Goal: Information Seeking & Learning: Understand process/instructions

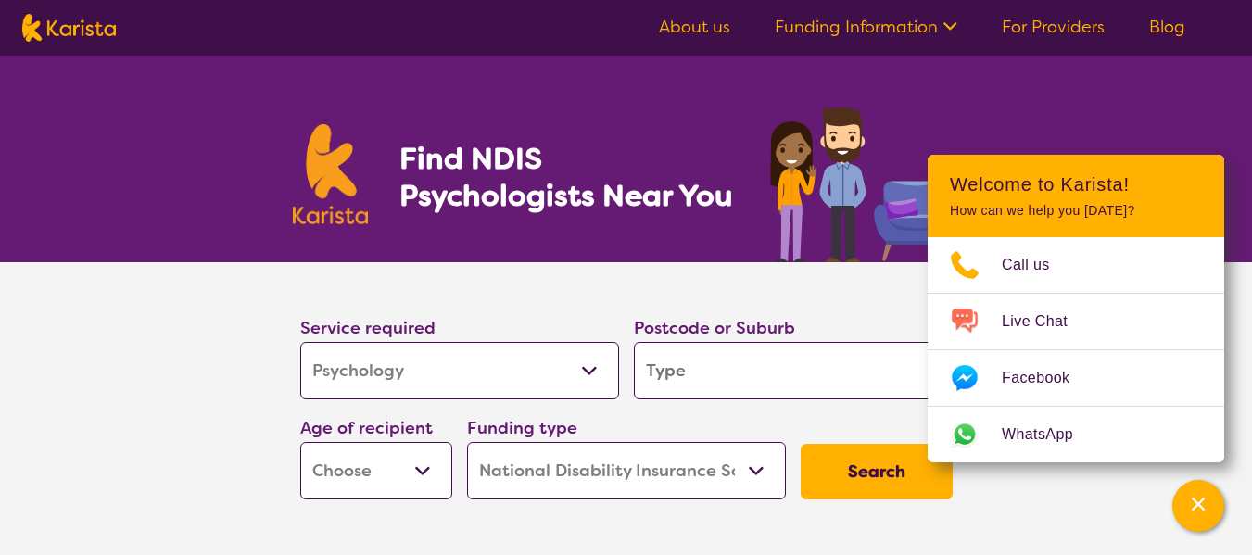
select select "Psychology"
select select "NDIS"
select select "Psychology"
select select "NDIS"
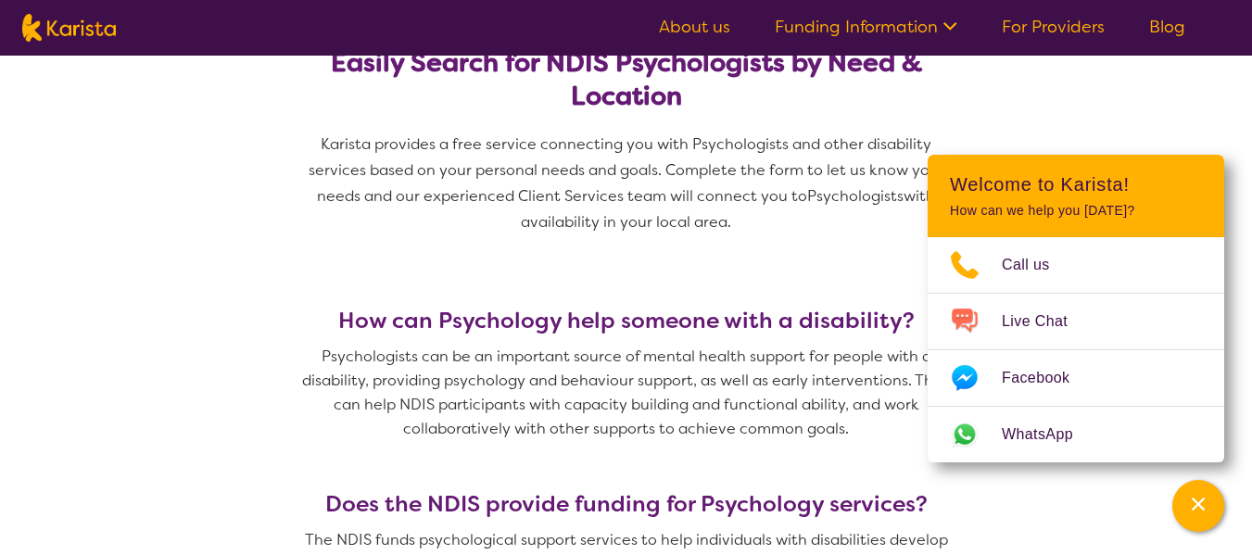
scroll to position [278, 0]
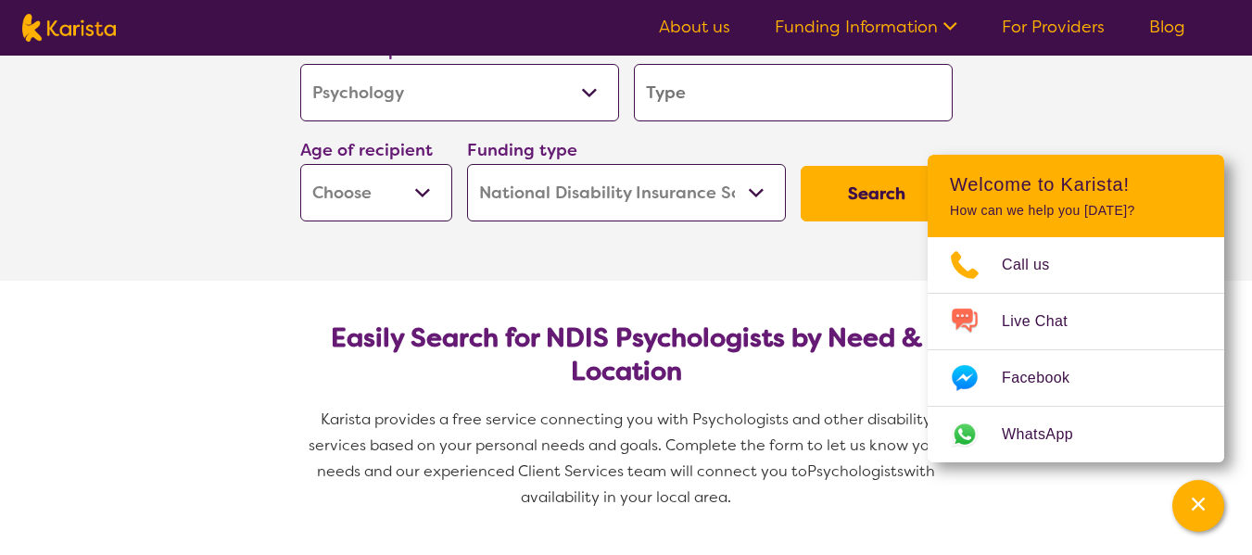
click at [920, 26] on link "Funding Information" at bounding box center [866, 27] width 183 height 22
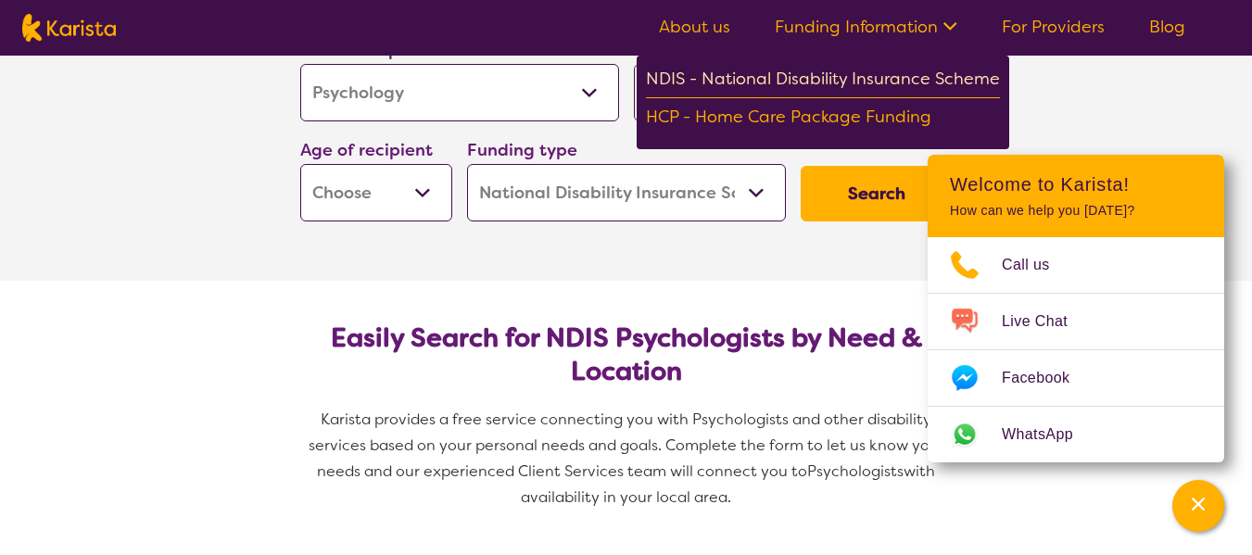
click at [877, 80] on div "NDIS - National Disability Insurance Scheme" at bounding box center [823, 81] width 354 height 33
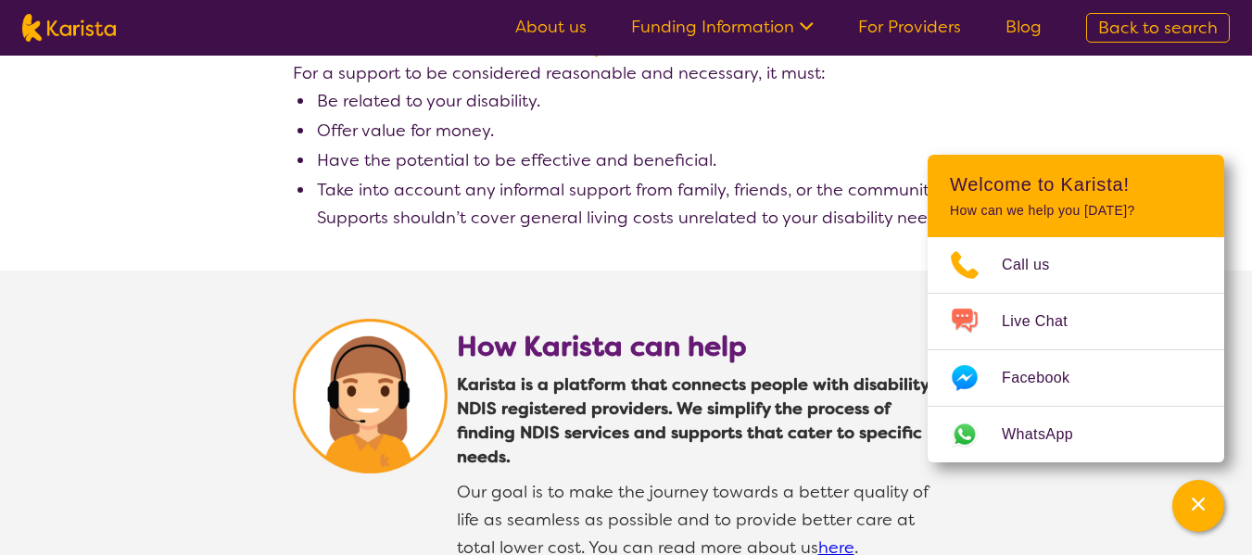
scroll to position [3243, 0]
